Goal: Contribute content

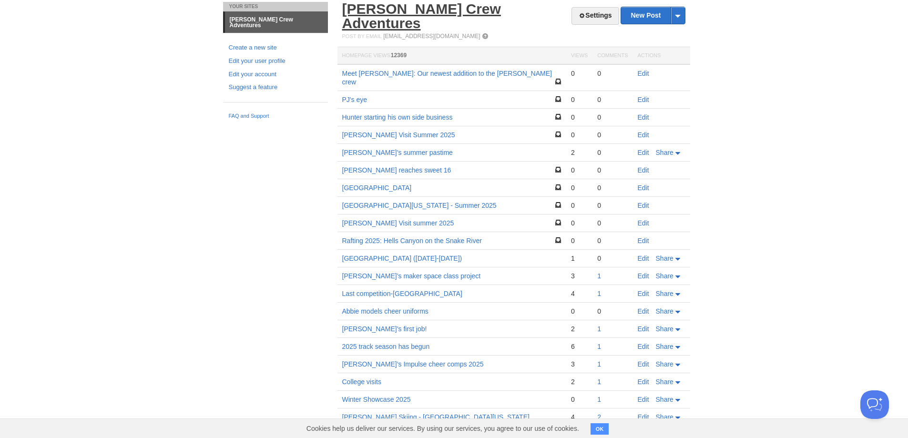
click at [412, 6] on link "[PERSON_NAME] Crew Adventures" at bounding box center [421, 16] width 159 height 30
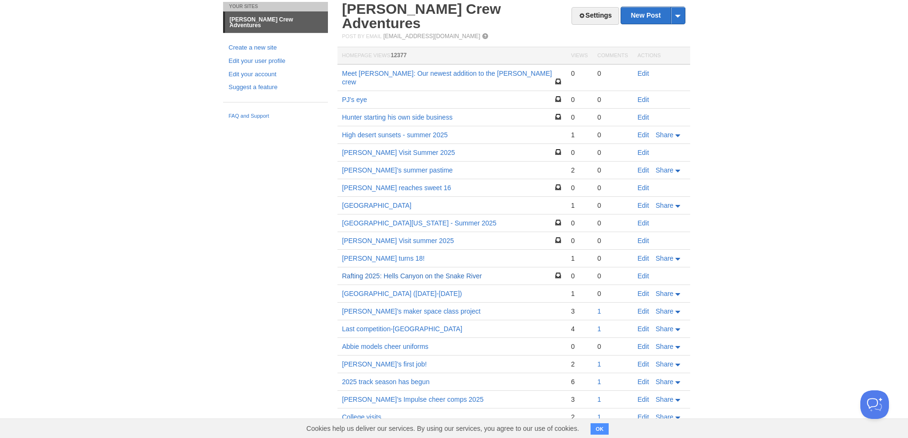
click at [472, 272] on link "Rafting 2025: Hells Canyon on the Snake River" at bounding box center [412, 276] width 140 height 8
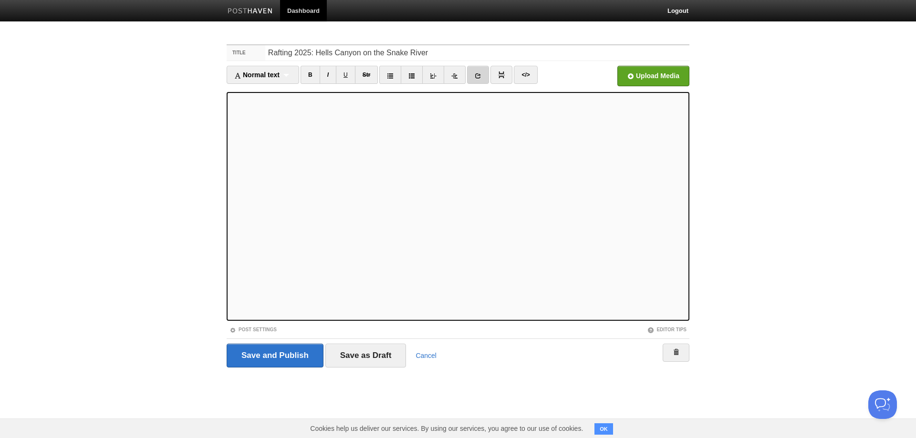
click at [476, 75] on icon at bounding box center [477, 75] width 7 height 7
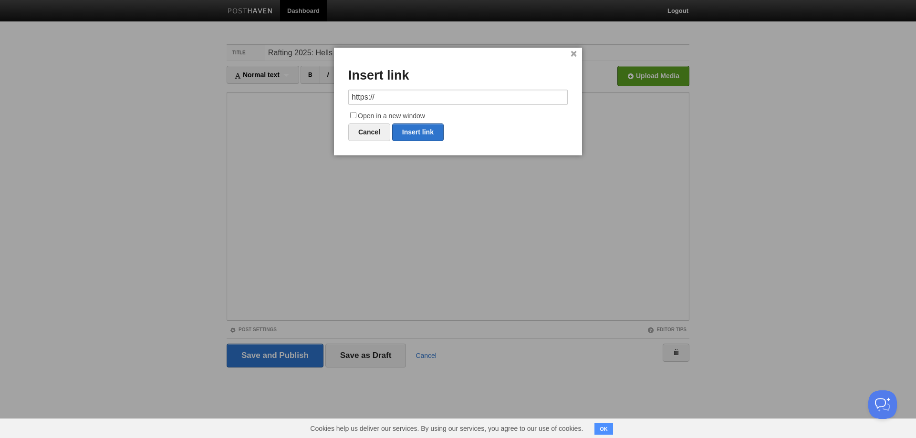
drag, startPoint x: 385, startPoint y: 98, endPoint x: 310, endPoint y: 97, distance: 74.9
click at [310, 97] on body "Dashboard Logout Your Sites Donaldson Crew Adventures Create a new site Edit yo…" at bounding box center [458, 201] width 916 height 403
click at [417, 133] on link "Insert link" at bounding box center [418, 133] width 52 height 18
type input "https://"
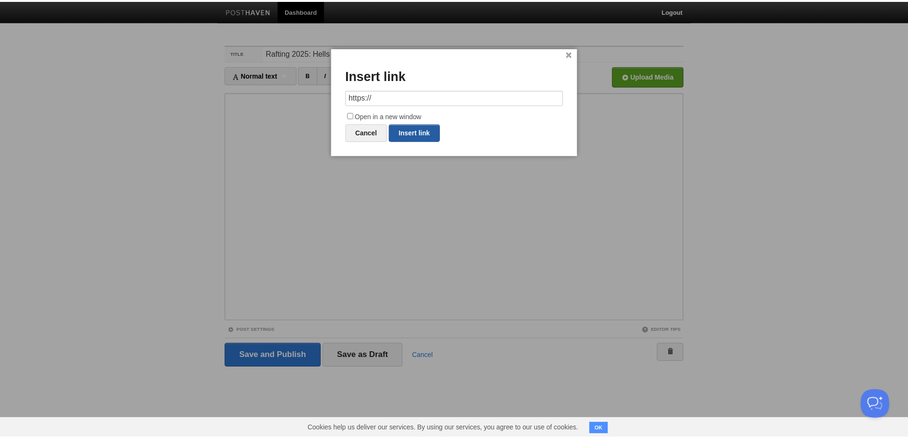
scroll to position [0, 0]
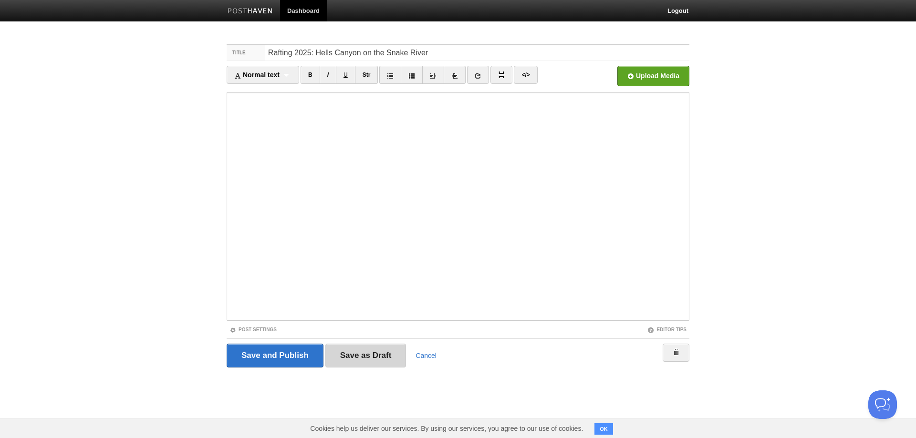
click at [382, 353] on input "Save as Draft" at bounding box center [365, 356] width 81 height 24
